Goal: Task Accomplishment & Management: Use online tool/utility

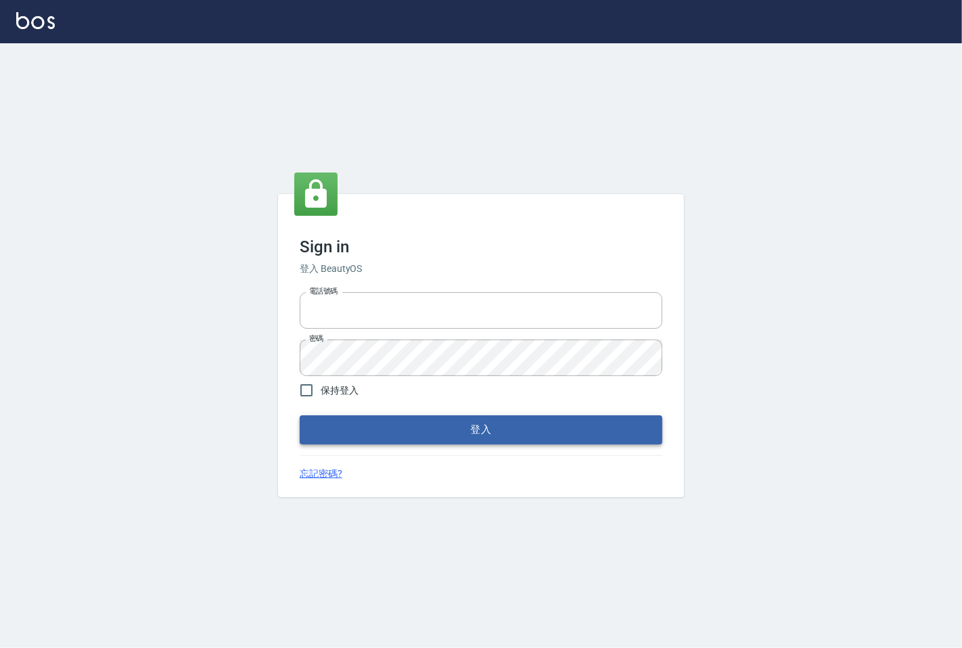
type input "25331148"
click at [364, 435] on button "登入" at bounding box center [481, 429] width 363 height 28
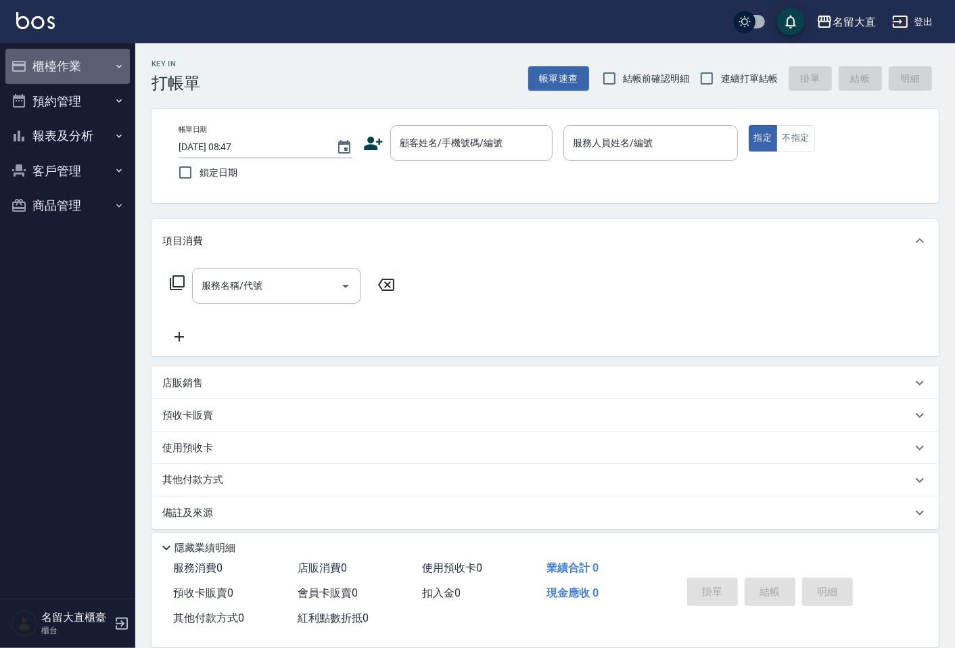
click at [78, 55] on button "櫃檯作業" at bounding box center [67, 66] width 124 height 35
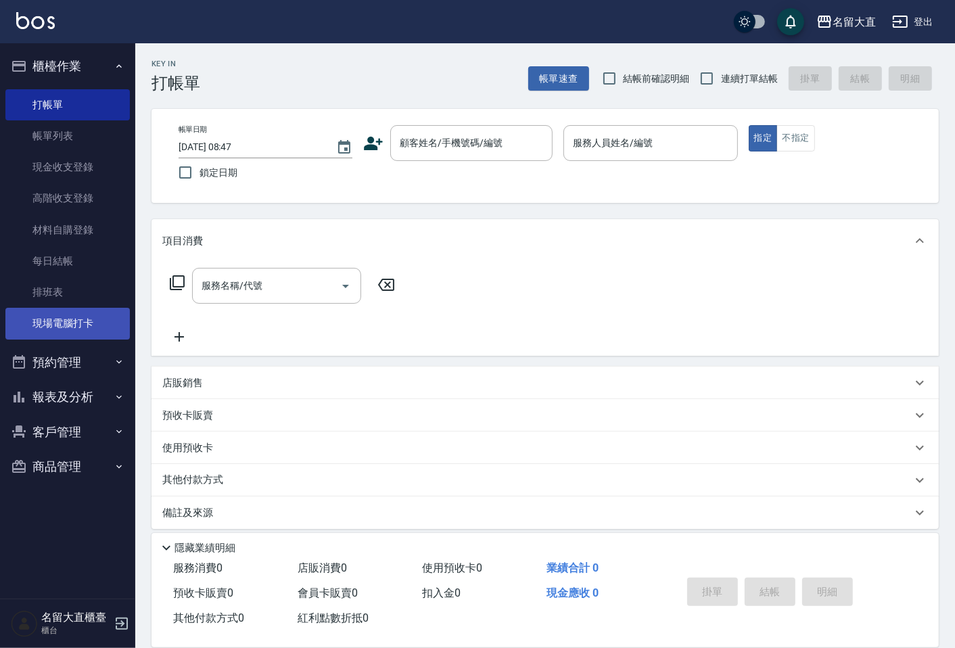
click at [106, 328] on link "現場電腦打卡" at bounding box center [67, 323] width 124 height 31
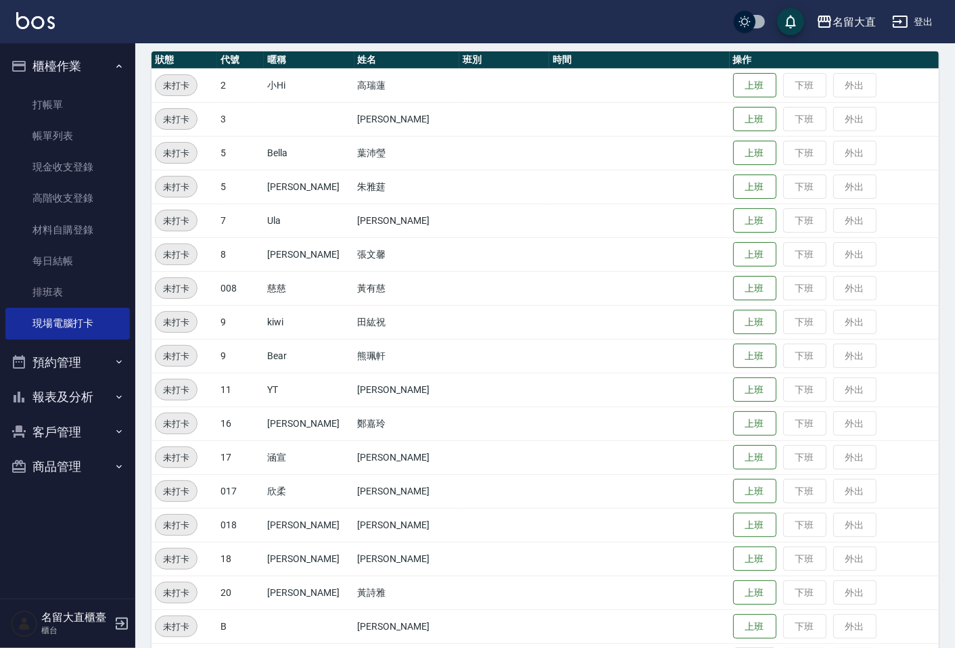
scroll to position [263, 0]
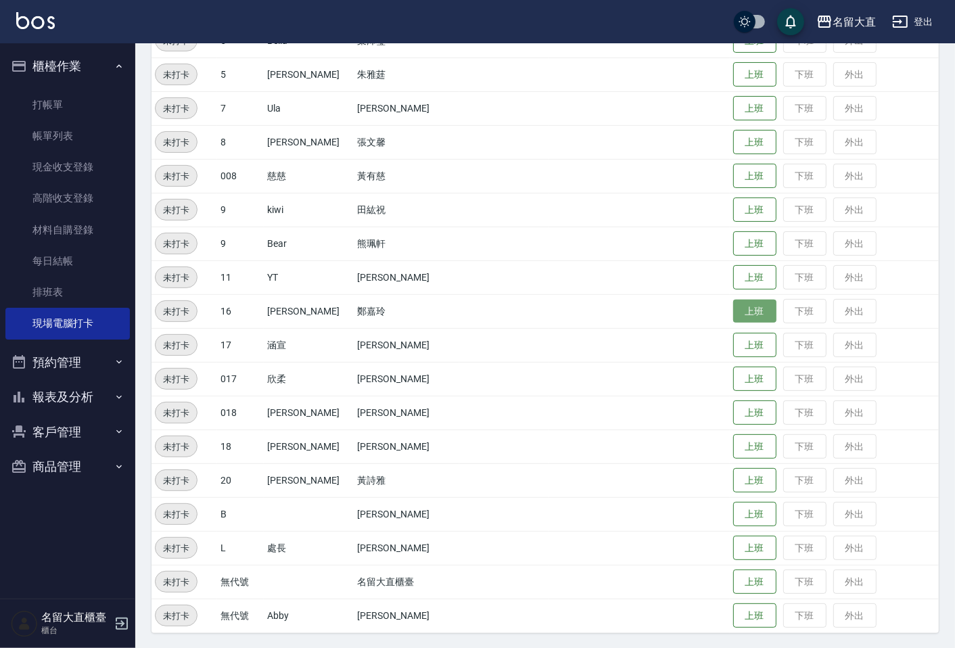
click at [736, 312] on button "上班" at bounding box center [754, 312] width 43 height 24
